Goal: Information Seeking & Learning: Check status

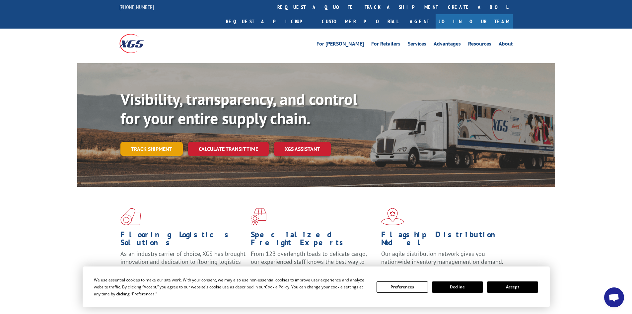
click at [170, 142] on link "Track shipment" at bounding box center [151, 149] width 62 height 14
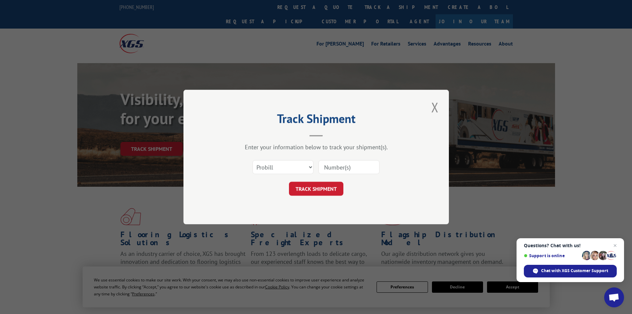
click at [332, 170] on input at bounding box center [349, 167] width 61 height 14
paste input "17308257"
type input "17308257"
click at [327, 191] on button "TRACK SHIPMENT" at bounding box center [316, 189] width 54 height 14
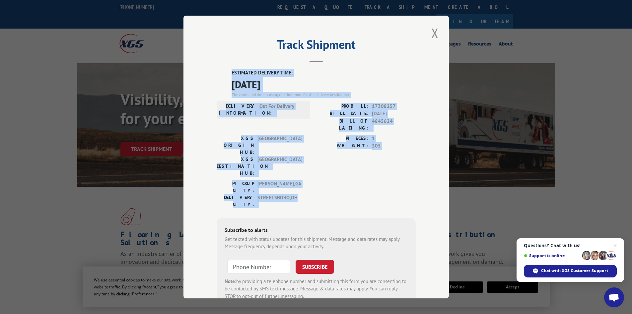
drag, startPoint x: 229, startPoint y: 73, endPoint x: 318, endPoint y: 170, distance: 131.1
click at [318, 170] on div "ESTIMATED DELIVERY TIME: 08/12/2025 The estimated time is using the time zone f…" at bounding box center [316, 188] width 199 height 239
copy div "ESTIMATED DELIVERY TIME: 08/12/2025 The estimated time is using the time zone f…"
click at [434, 32] on button "Close modal" at bounding box center [435, 33] width 11 height 18
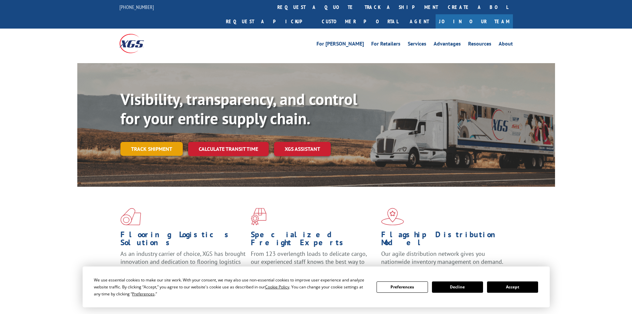
click at [148, 142] on link "Track shipment" at bounding box center [151, 149] width 62 height 14
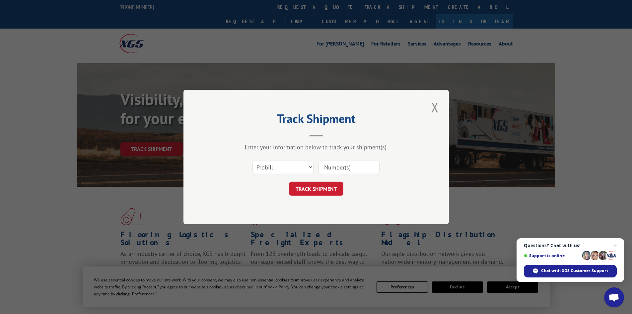
click at [329, 168] on input at bounding box center [349, 167] width 61 height 14
paste input "016981250805"
type input "016981250805"
click at [328, 190] on button "TRACK SHIPMENT" at bounding box center [316, 189] width 54 height 14
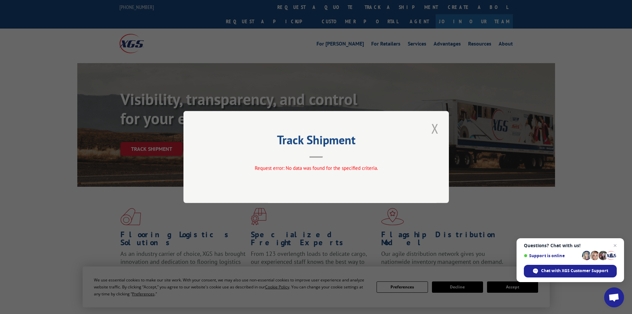
click at [438, 129] on button "Close modal" at bounding box center [435, 128] width 11 height 18
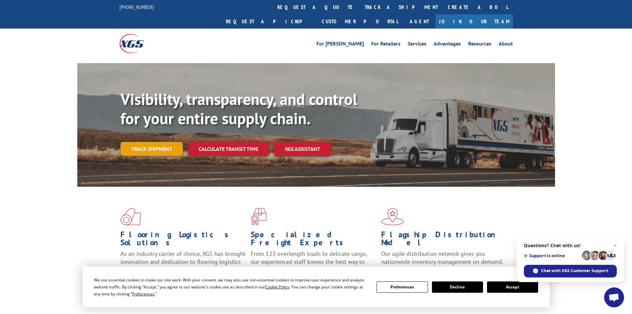
click at [160, 142] on link "Track shipment" at bounding box center [151, 149] width 62 height 14
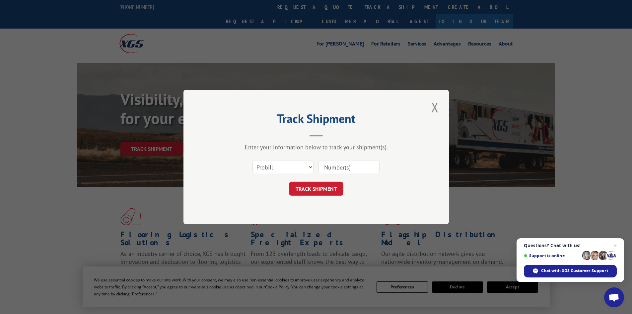
click at [329, 175] on div at bounding box center [349, 166] width 61 height 15
click at [328, 169] on input at bounding box center [349, 167] width 61 height 14
paste input "016981250805"
click at [325, 169] on input "016981250805" at bounding box center [349, 167] width 61 height 14
type input "016981250805"
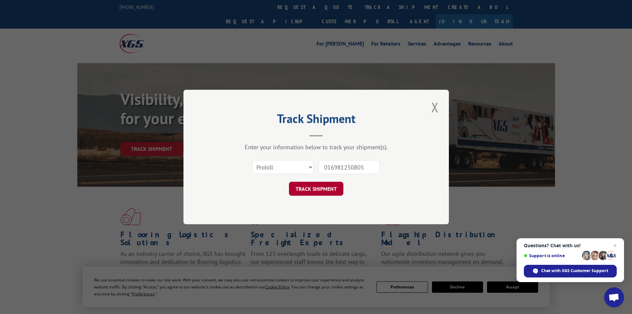
click at [333, 192] on button "TRACK SHIPMENT" at bounding box center [316, 189] width 54 height 14
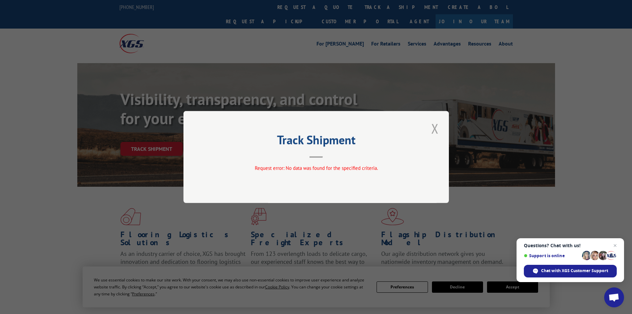
click at [435, 129] on button "Close modal" at bounding box center [435, 128] width 11 height 18
